Goal: Task Accomplishment & Management: Use online tool/utility

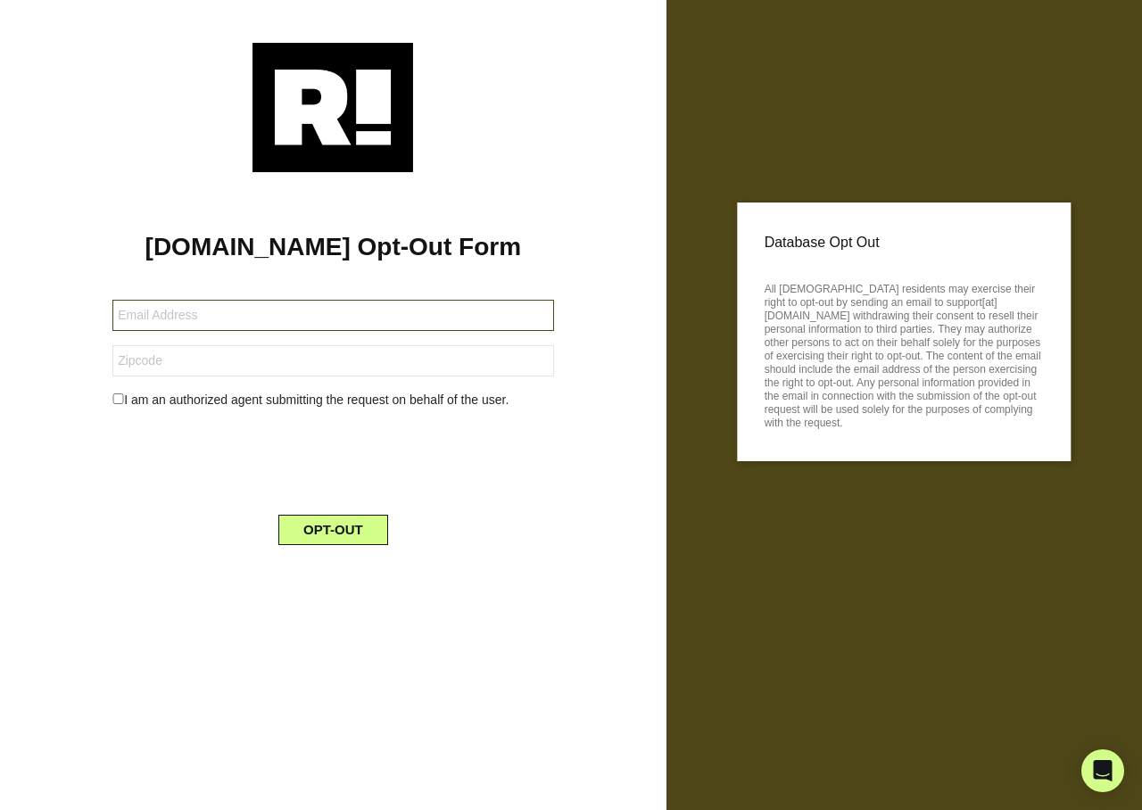
type input "davesilvernail@hotmail.com"
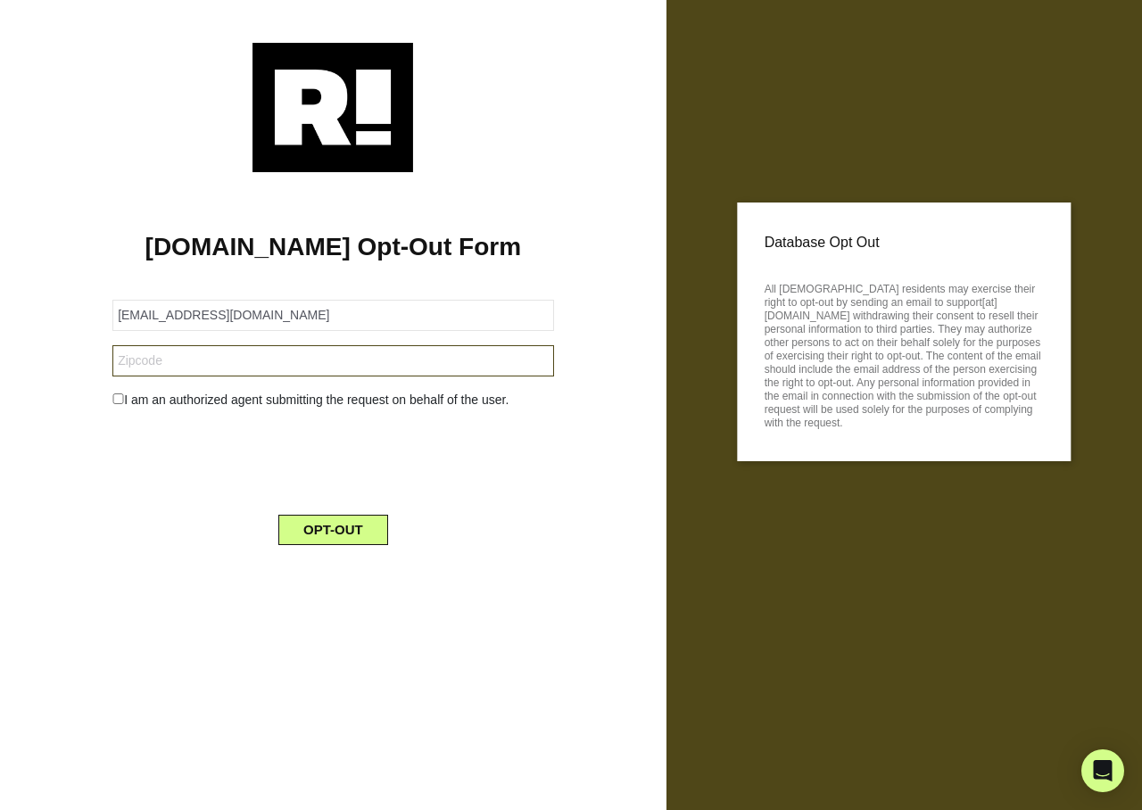
type input "95624"
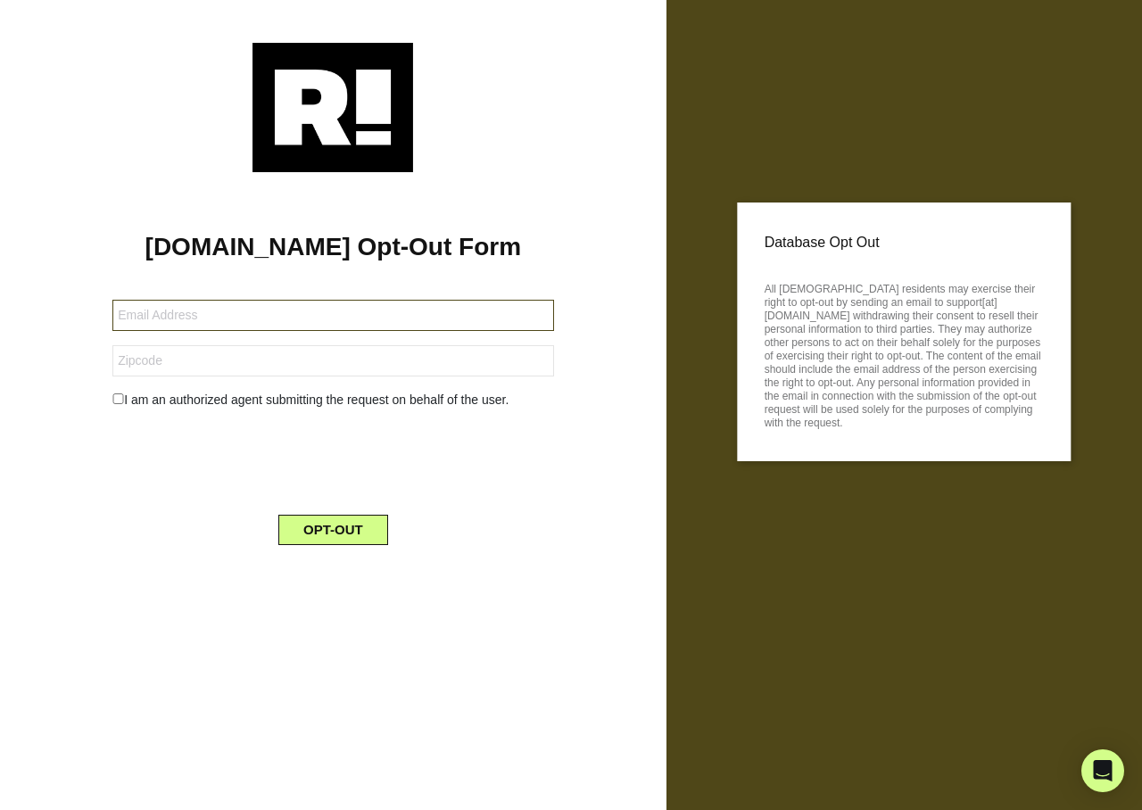
type input "[EMAIL_ADDRESS][DOMAIN_NAME]"
type input "77339"
